Goal: Task Accomplishment & Management: Use online tool/utility

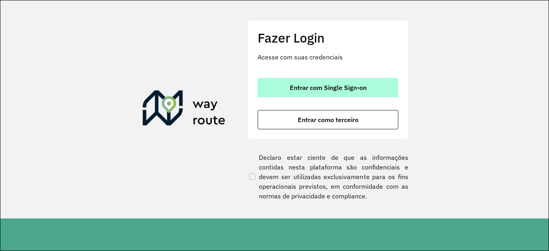
click at [335, 84] on span "Entrar com Single Sign-on" at bounding box center [328, 87] width 77 height 6
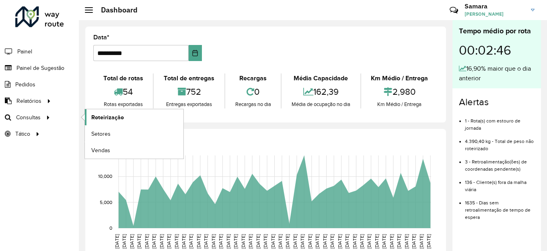
click at [118, 115] on span "Roteirização" at bounding box center [107, 117] width 33 height 8
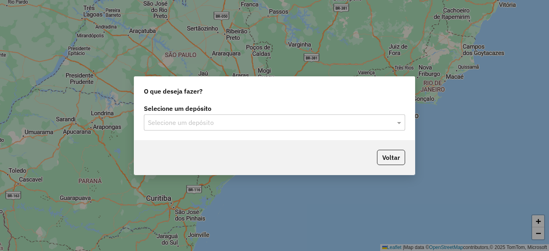
click at [217, 119] on input "text" at bounding box center [266, 123] width 237 height 10
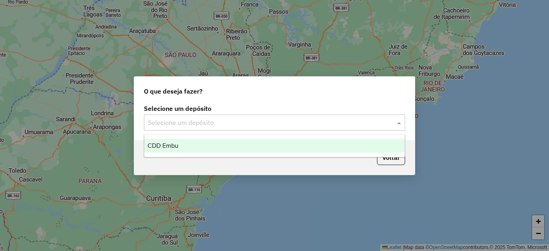
click at [188, 148] on div "CDD Embu" at bounding box center [274, 146] width 260 height 14
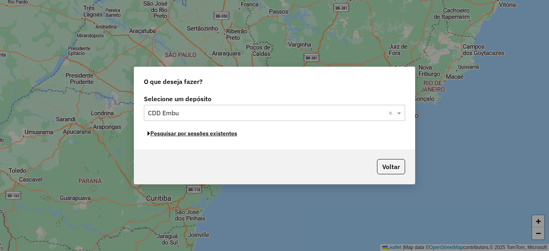
click at [208, 137] on button "Pesquisar por sessões existentes" at bounding box center [192, 133] width 97 height 12
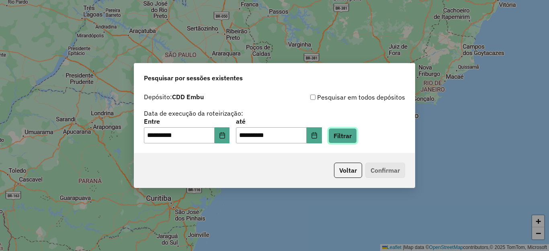
click at [357, 131] on button "Filtrar" at bounding box center [342, 135] width 29 height 15
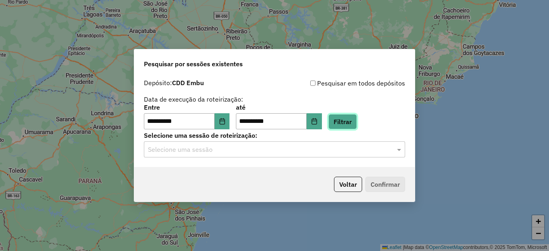
click at [357, 119] on button "Filtrar" at bounding box center [342, 121] width 29 height 15
click at [188, 149] on input "text" at bounding box center [266, 150] width 237 height 10
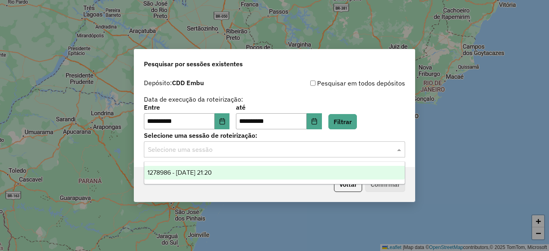
drag, startPoint x: 215, startPoint y: 176, endPoint x: 220, endPoint y: 176, distance: 5.2
click at [212, 175] on span "1278986 - 19/09/2025 21:20" at bounding box center [179, 172] width 64 height 7
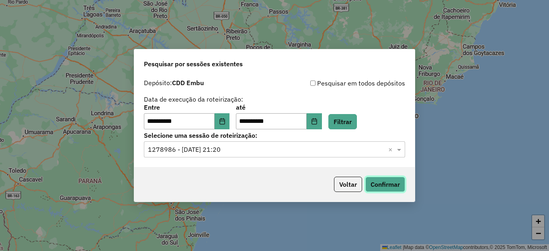
click at [382, 185] on button "Confirmar" at bounding box center [385, 184] width 40 height 15
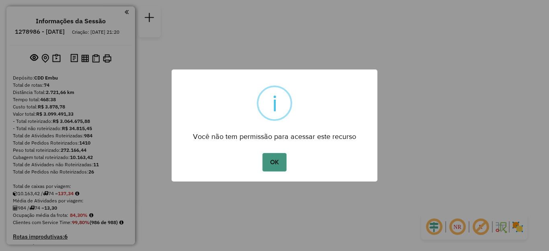
click at [268, 162] on button "OK" at bounding box center [274, 162] width 24 height 18
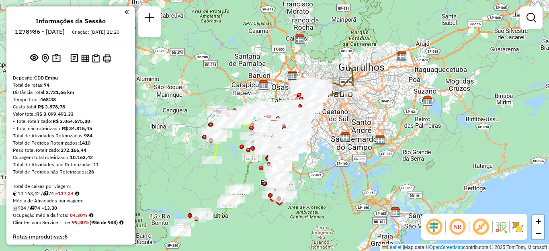
click at [514, 225] on img at bounding box center [517, 227] width 13 height 13
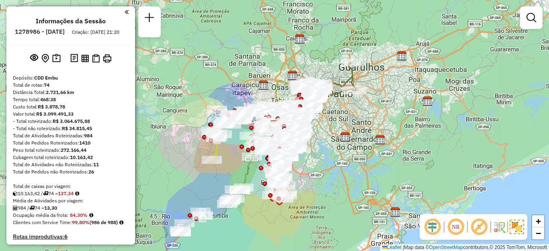
click at [453, 226] on em at bounding box center [455, 226] width 19 height 19
click at [473, 226] on em at bounding box center [478, 226] width 19 height 19
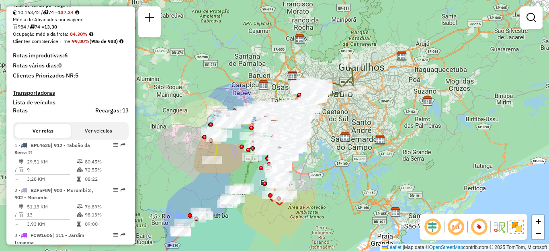
scroll to position [3155, 0]
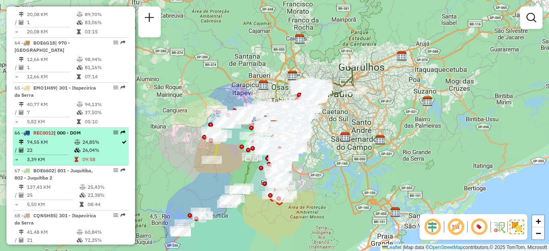
click at [51, 138] on td "74,55 KM" at bounding box center [50, 142] width 47 height 8
select select "**********"
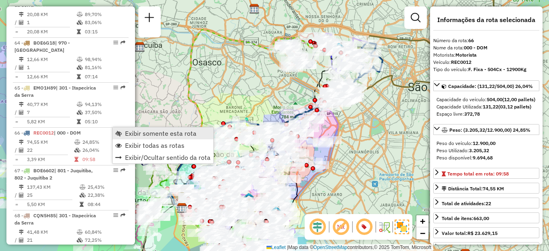
click at [133, 132] on span "Exibir somente esta rota" at bounding box center [161, 133] width 72 height 6
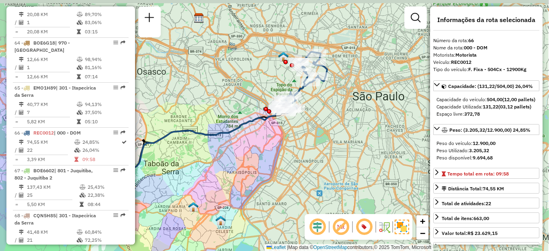
drag, startPoint x: 290, startPoint y: 167, endPoint x: 236, endPoint y: 187, distance: 57.0
click at [230, 176] on div "Janela de atendimento Grade de atendimento Capacidade Transportadoras Veículos …" at bounding box center [274, 125] width 549 height 251
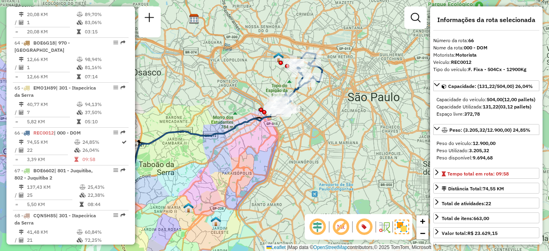
scroll to position [1595, 0]
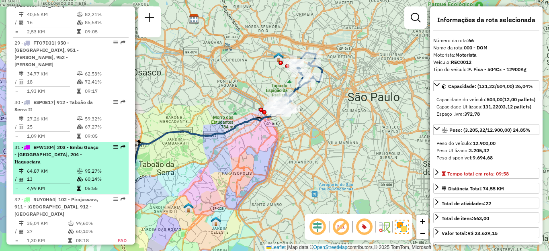
click at [67, 142] on li "31 - EFW1I04 | 203 - [GEOGRAPHIC_DATA] - [GEOGRAPHIC_DATA], 204 - Itaquaciara 6…" at bounding box center [71, 168] width 116 height 52
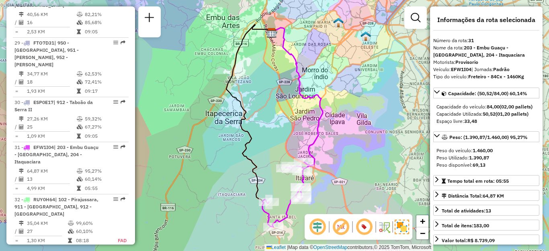
drag, startPoint x: 442, startPoint y: 12, endPoint x: 363, endPoint y: 2, distance: 79.7
click at [413, 107] on div "Janela de atendimento Grade de atendimento Capacidade Transportadoras Veículos …" at bounding box center [274, 125] width 549 height 251
